Goal: Ask a question

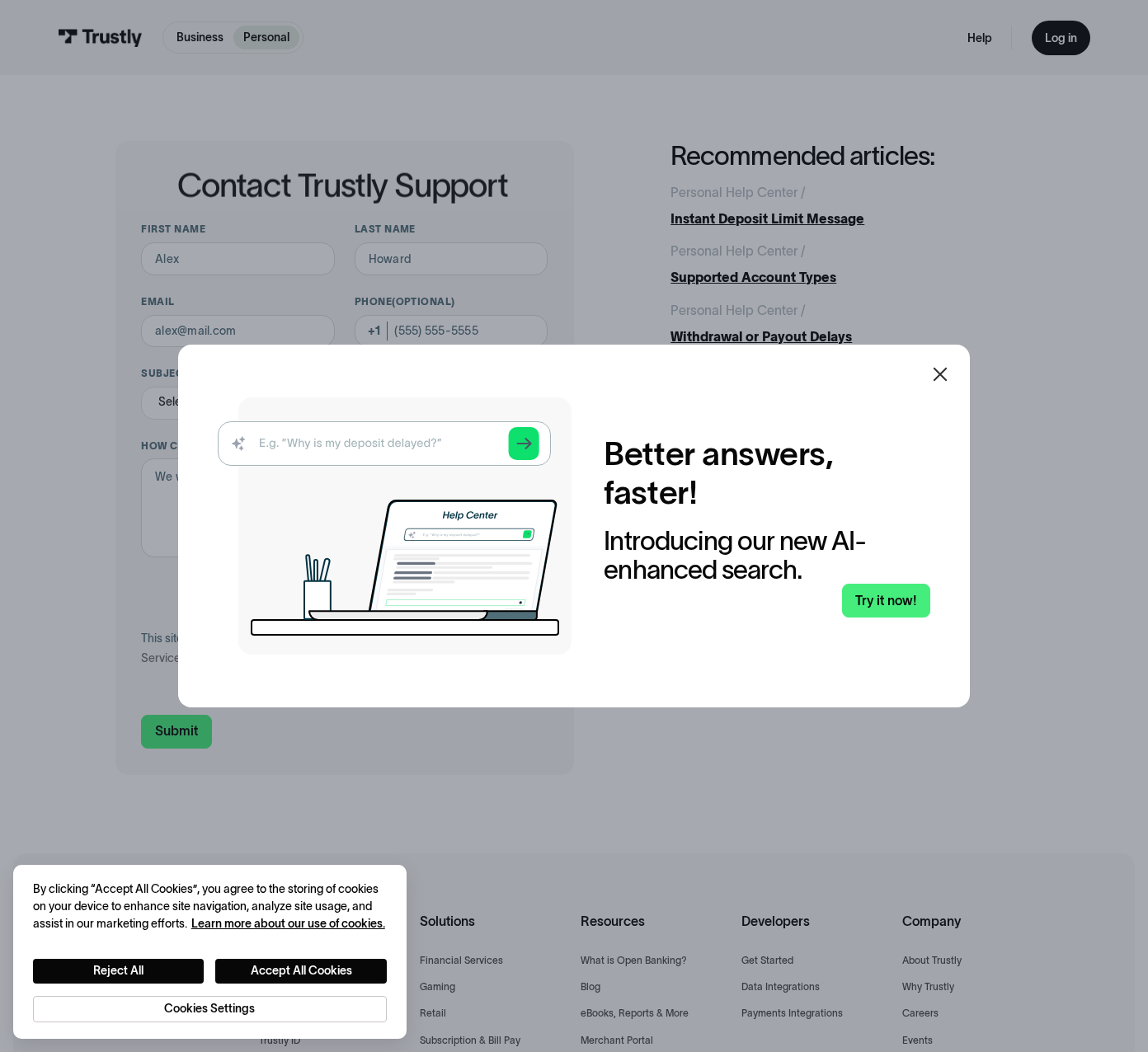
drag, startPoint x: 947, startPoint y: 377, endPoint x: 441, endPoint y: 347, distance: 506.9
click at [947, 377] on icon at bounding box center [940, 375] width 20 height 20
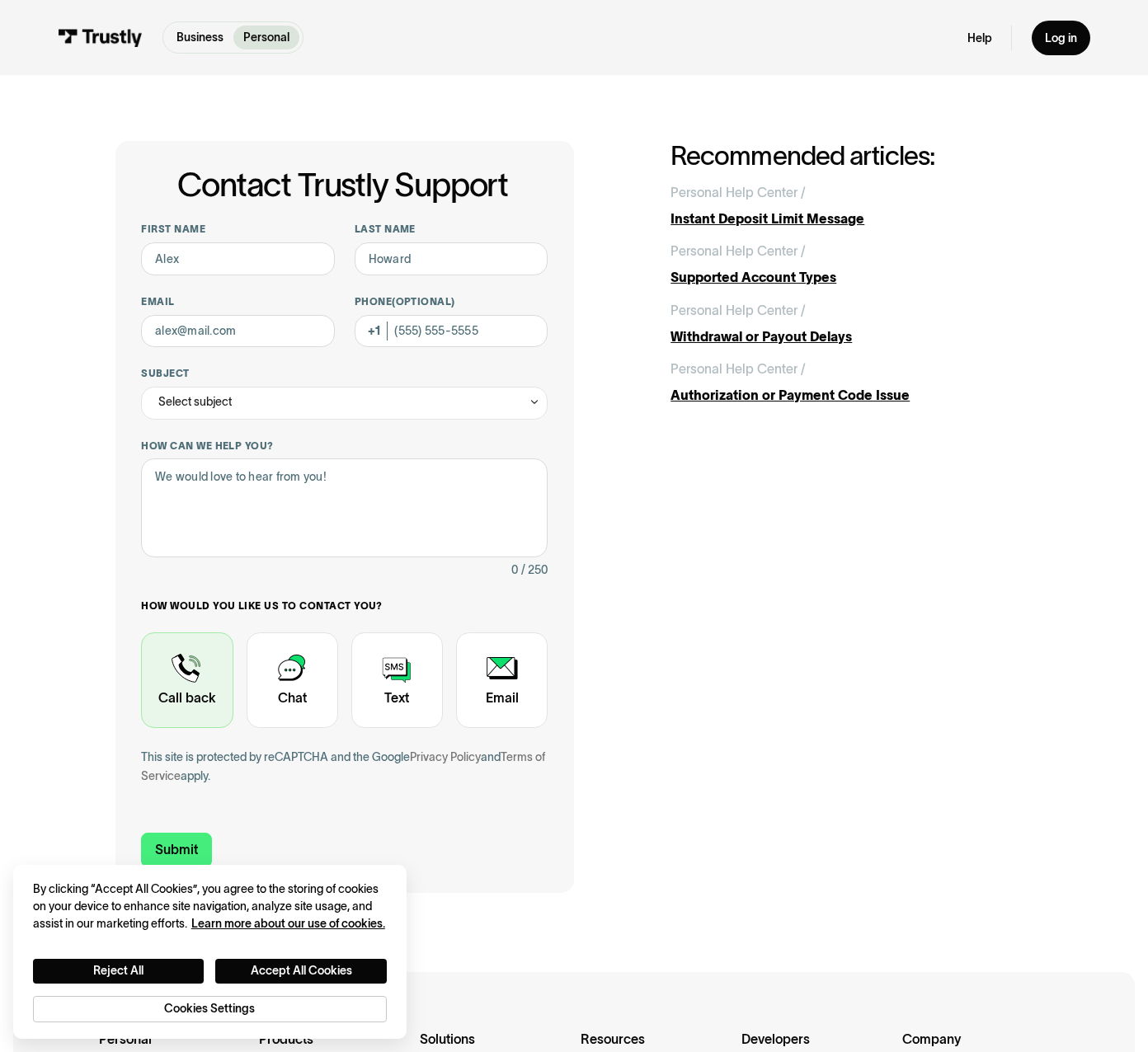
drag, startPoint x: 186, startPoint y: 690, endPoint x: 146, endPoint y: 669, distance: 45.2
click at [116, 660] on div "Contact Trustly Support First name Last name Email Phone (Optional) Subject Sel…" at bounding box center [345, 517] width 460 height 752
click at [188, 673] on div "Contact Trustly Support" at bounding box center [187, 680] width 92 height 95
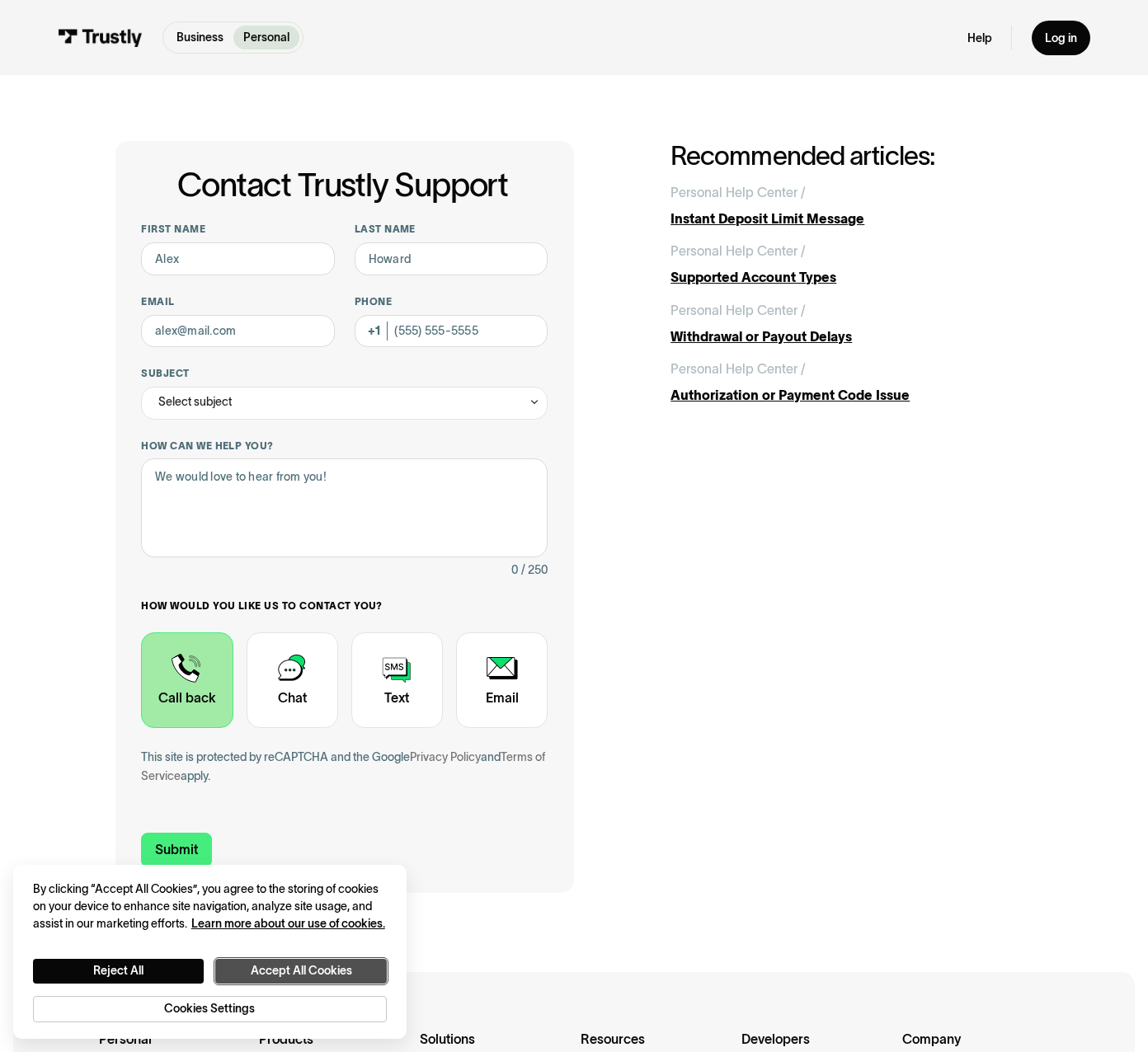
click at [336, 964] on button "Accept All Cookies" at bounding box center [300, 970] width 171 height 25
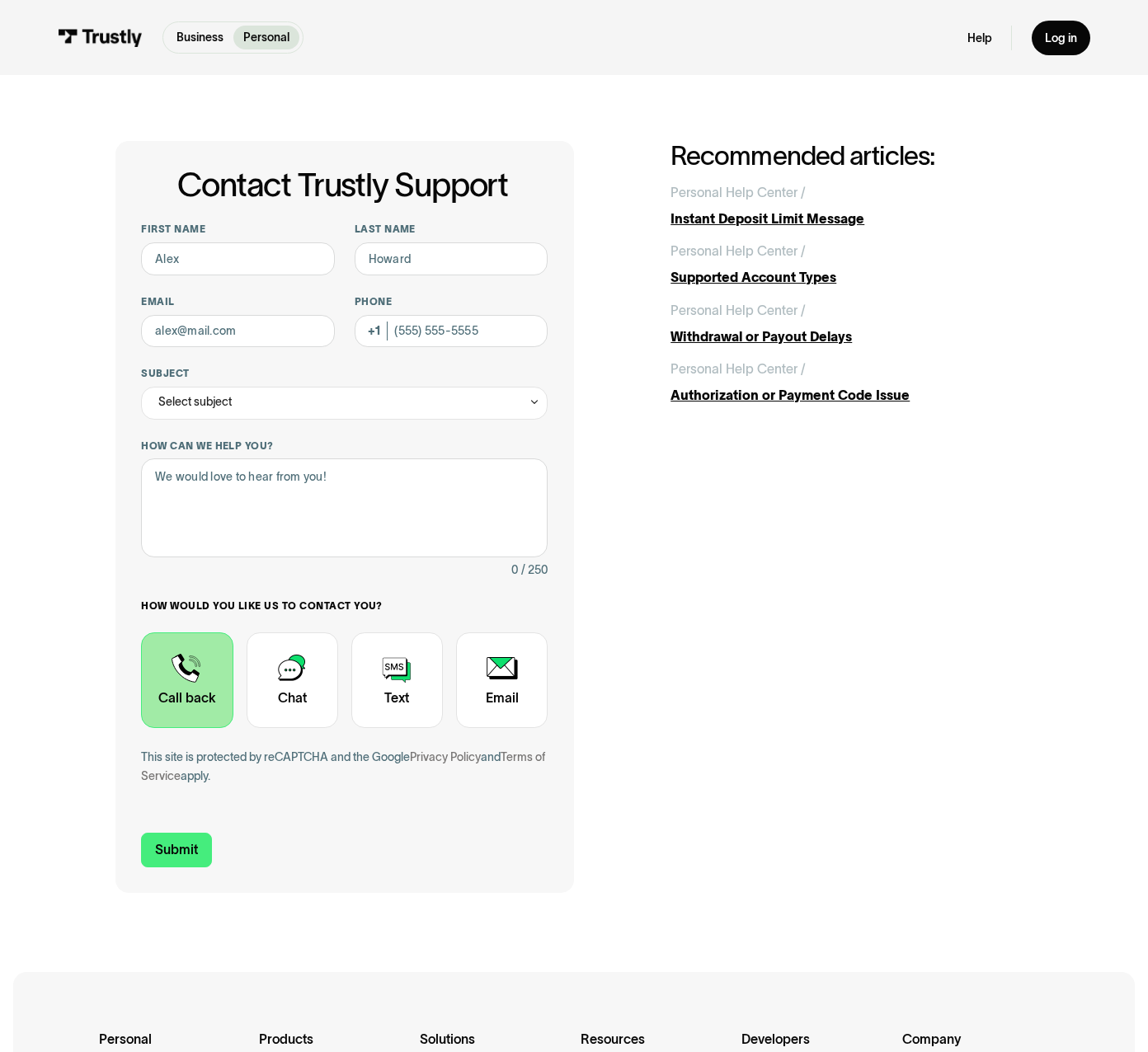
click at [655, 785] on div "Contact Trustly Support First name Last name Email Phone (Optional) Subject Sel…" at bounding box center [574, 517] width 918 height 752
